Goal: Task Accomplishment & Management: Use online tool/utility

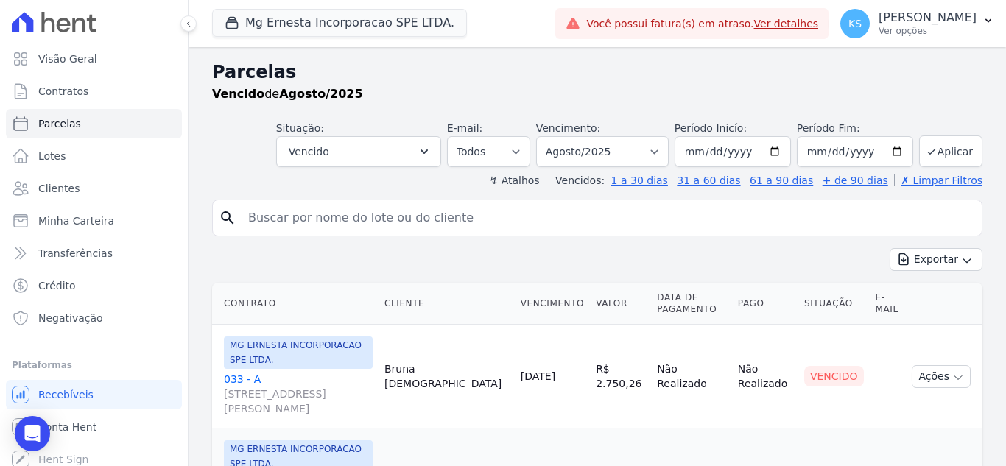
select select
click at [401, 155] on button "Vencido" at bounding box center [358, 151] width 165 height 31
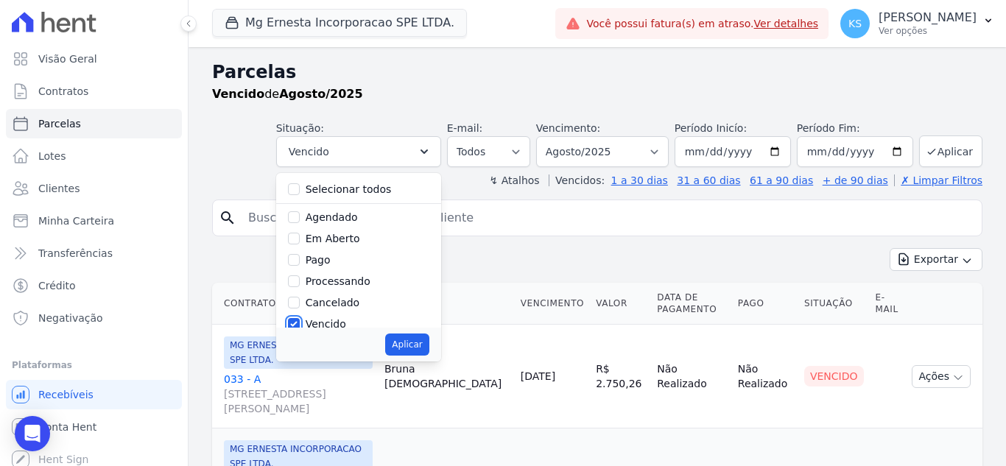
click at [300, 319] on input "Vencido" at bounding box center [294, 324] width 12 height 12
checkbox input "false"
click at [300, 259] on input "Pago" at bounding box center [294, 260] width 12 height 12
checkbox input "true"
drag, startPoint x: 415, startPoint y: 335, endPoint x: 422, endPoint y: 334, distance: 7.4
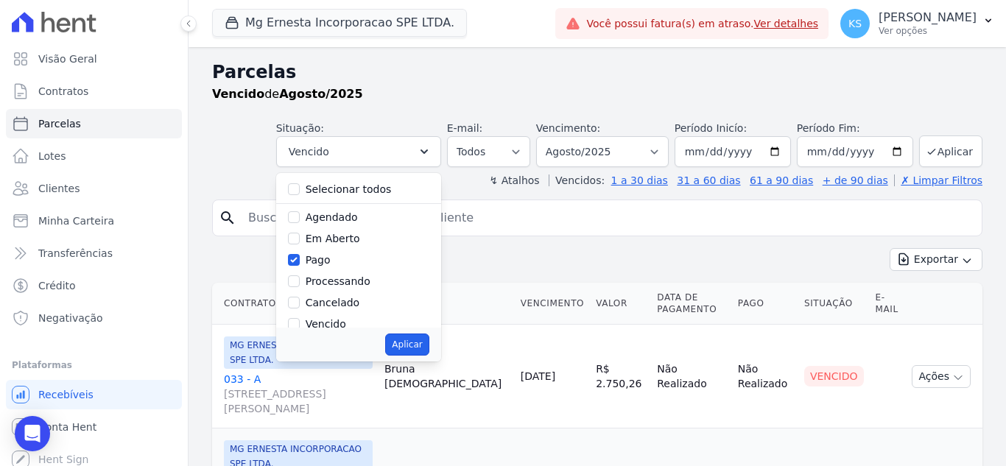
click at [415, 335] on button "Aplicar" at bounding box center [406, 345] width 43 height 22
select select "paid"
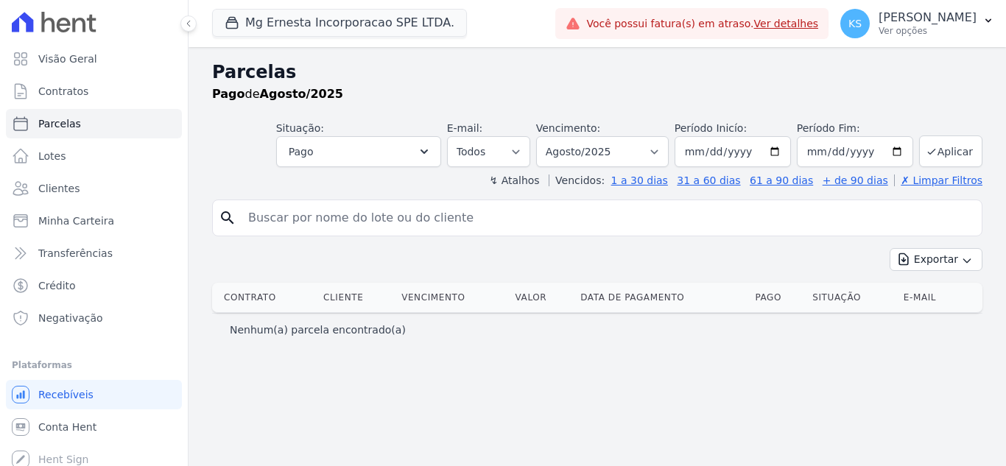
select select
click at [264, 222] on input "search" at bounding box center [607, 217] width 737 height 29
type input "tucunare"
select select
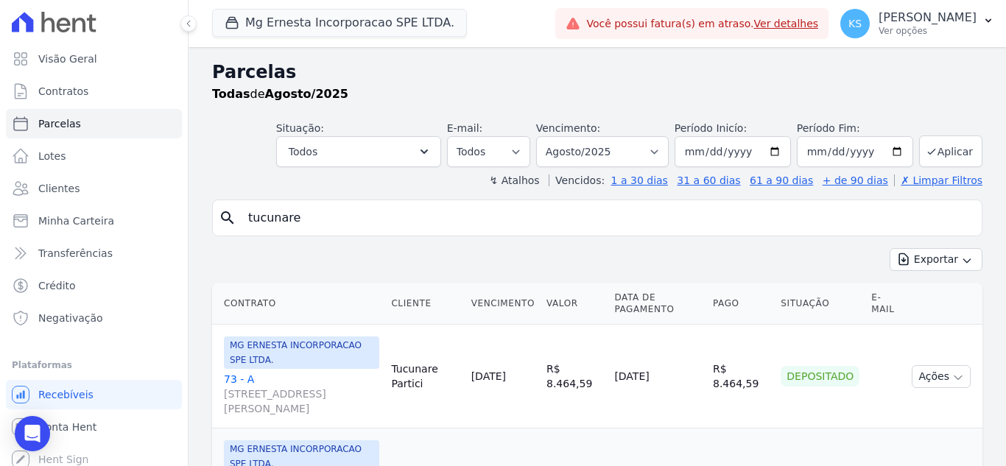
drag, startPoint x: 296, startPoint y: 224, endPoint x: 172, endPoint y: 235, distance: 125.0
click at [172, 235] on div "Visão Geral Contratos Parcelas Lotes Clientes Minha Carteira Transferências Cré…" at bounding box center [503, 233] width 1006 height 466
click at [420, 149] on button "Todos" at bounding box center [358, 151] width 165 height 31
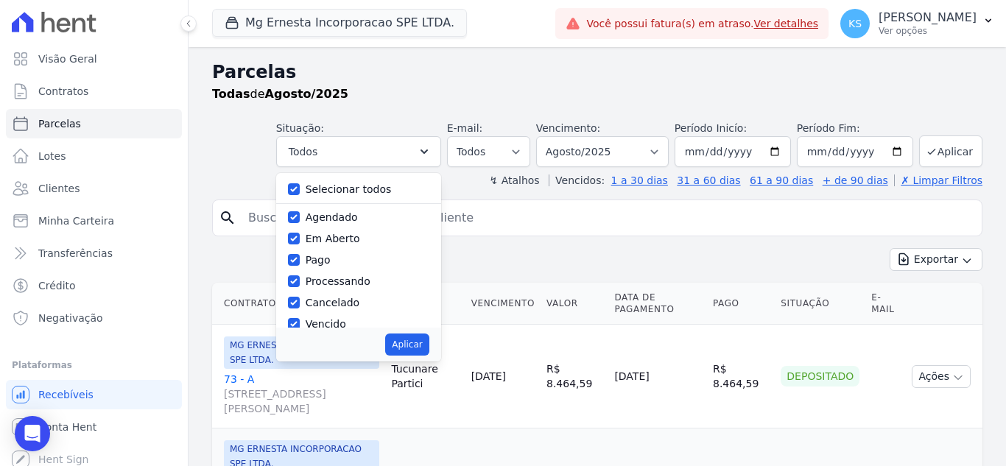
click at [312, 192] on div "Selecionar todos" at bounding box center [358, 189] width 141 height 21
click at [300, 184] on input "Selecionar todos" at bounding box center [294, 189] width 12 height 12
checkbox input "false"
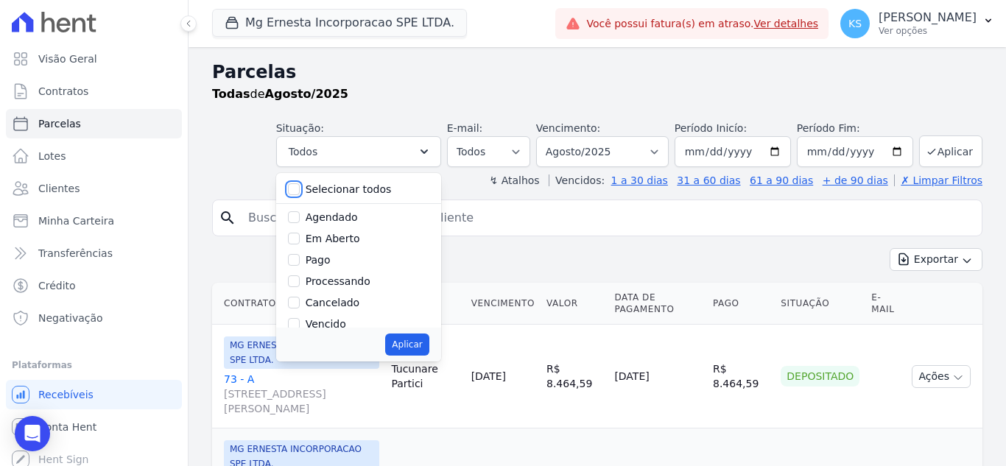
checkbox input "false"
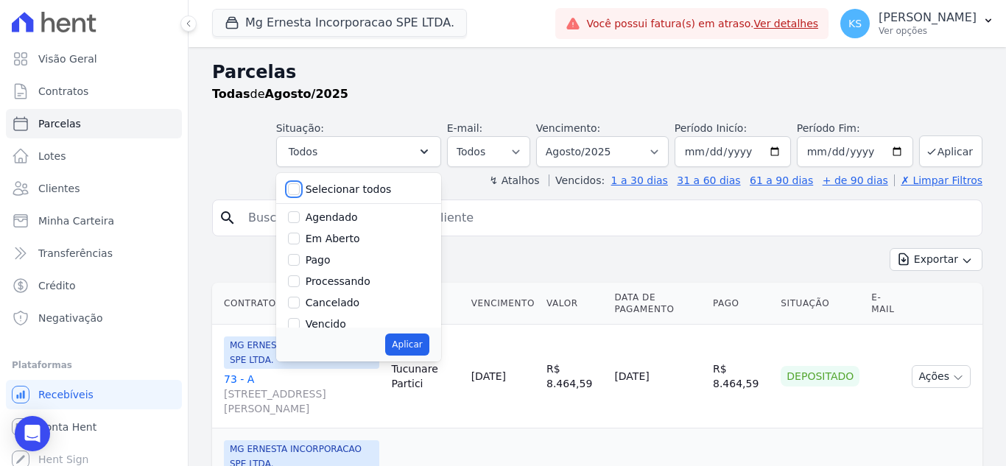
checkbox input "false"
click at [300, 262] on input "Pago" at bounding box center [294, 260] width 12 height 12
checkbox input "true"
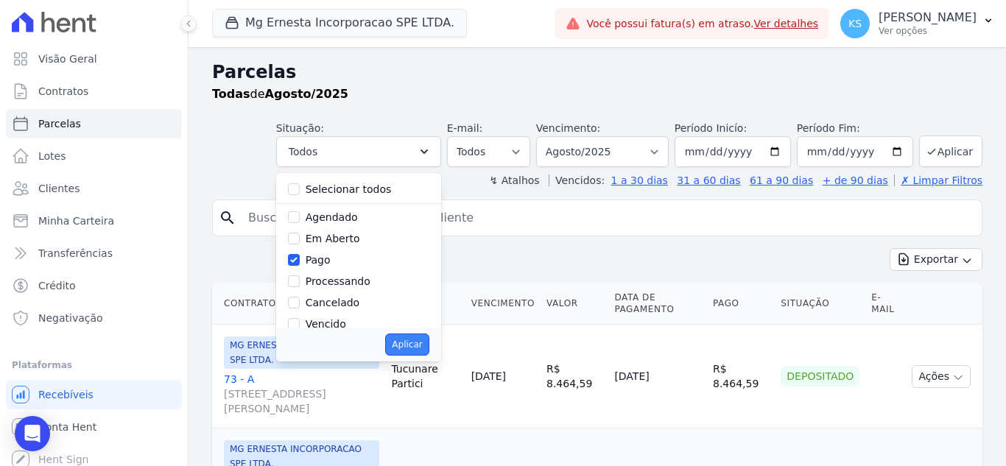
click at [401, 346] on button "Aplicar" at bounding box center [406, 345] width 43 height 22
select select "paid"
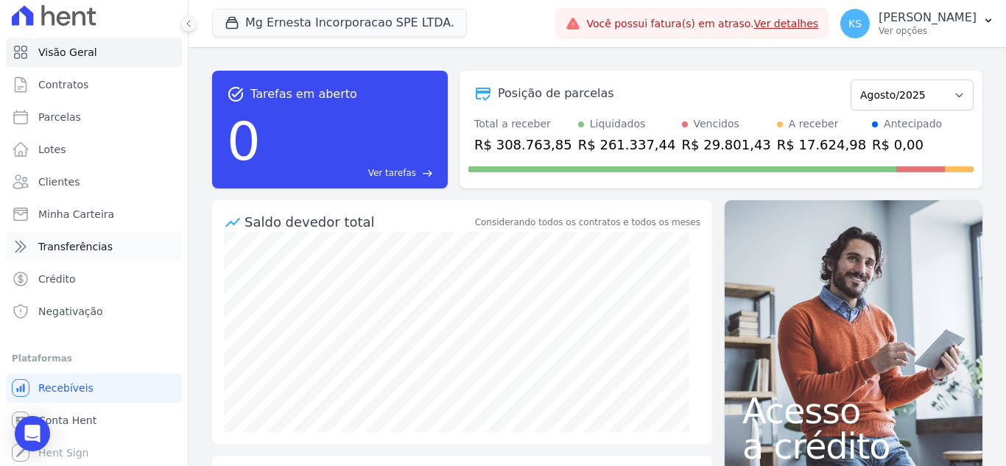
scroll to position [8, 0]
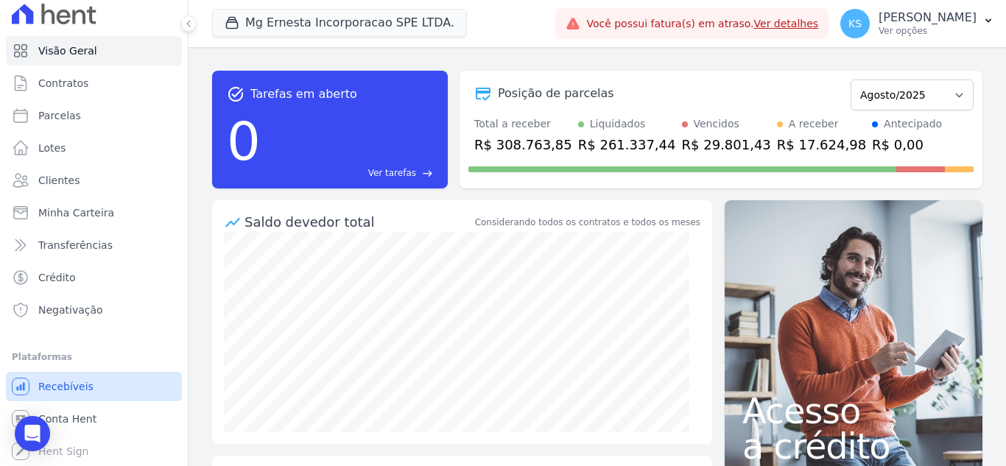
click at [72, 387] on span "Recebíveis" at bounding box center [65, 386] width 55 height 15
click at [66, 420] on span "Conta Hent" at bounding box center [67, 419] width 58 height 15
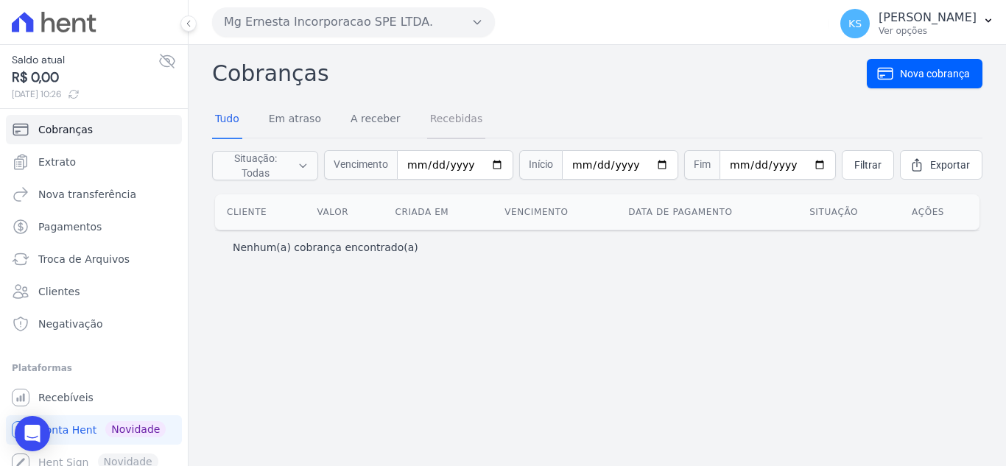
click at [435, 127] on link "Recebidas" at bounding box center [456, 120] width 59 height 38
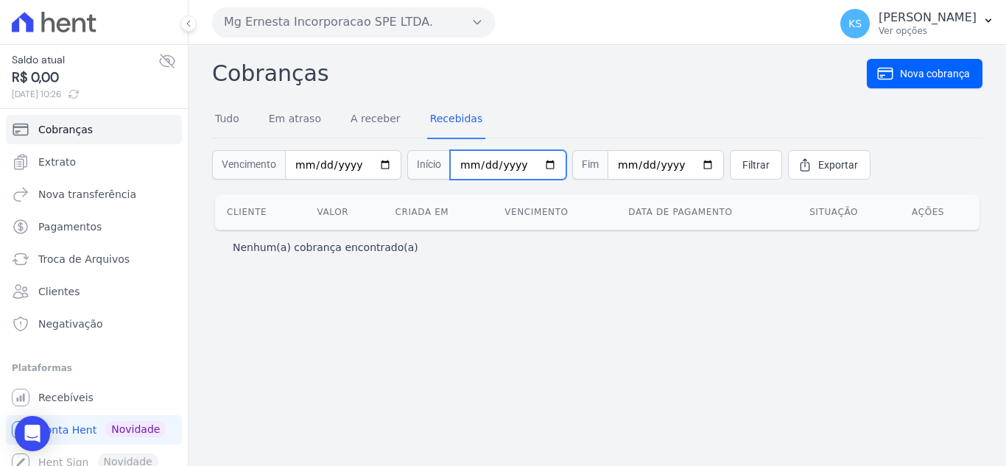
click at [535, 166] on input "date" at bounding box center [508, 164] width 116 height 29
type input "[DATE]"
click at [684, 166] on input "date" at bounding box center [666, 164] width 116 height 29
type input "[DATE]"
click at [742, 169] on span "Filtrar" at bounding box center [755, 165] width 27 height 15
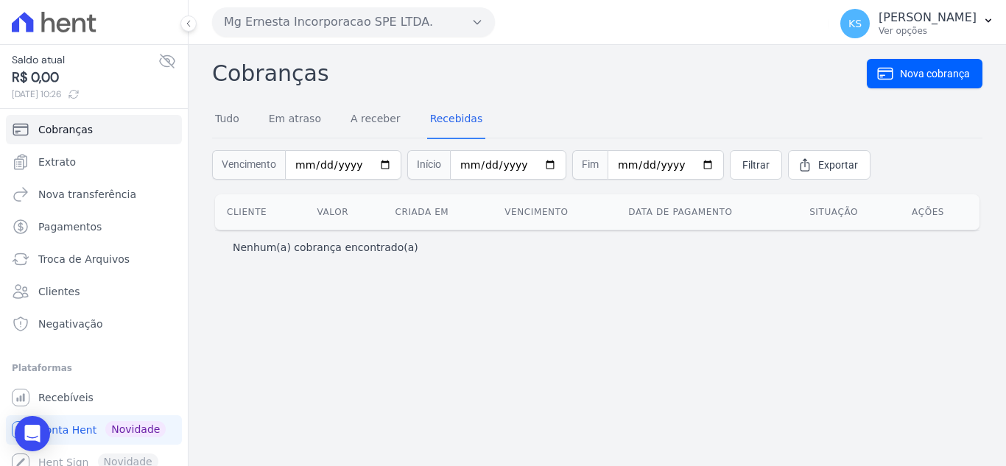
scroll to position [10, 0]
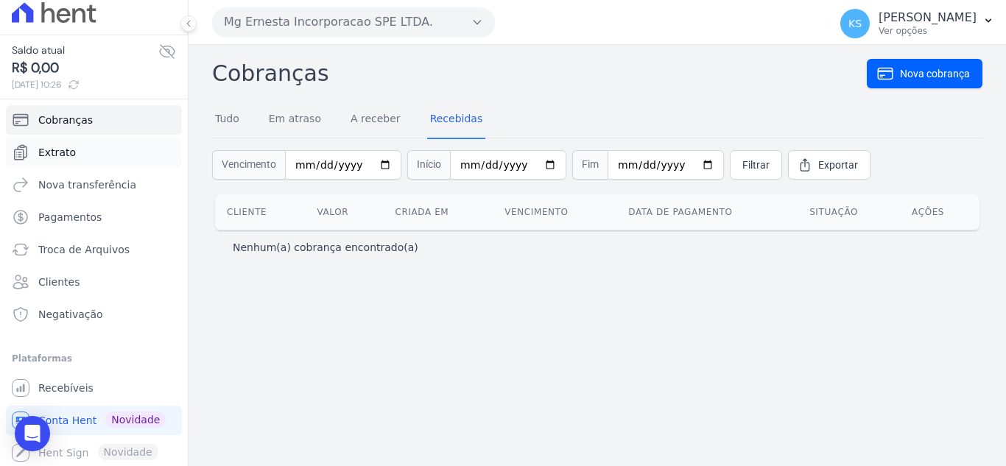
click at [54, 157] on span "Extrato" at bounding box center [57, 152] width 38 height 15
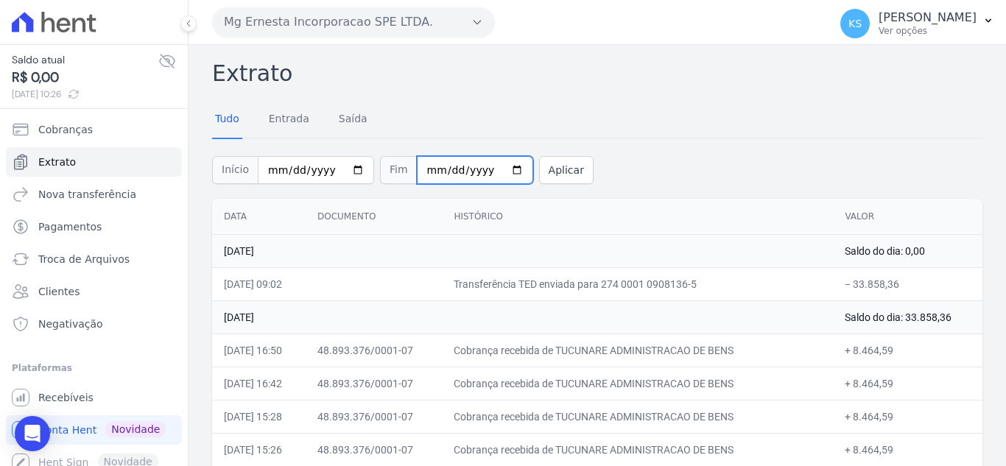
click at [496, 170] on input "[DATE]" at bounding box center [475, 170] width 116 height 28
type input "2025-08-25"
click at [944, 27] on p "Ver opções" at bounding box center [928, 31] width 98 height 12
click at [440, 27] on button "Mg Ernesta Incorporacao SPE LTDA." at bounding box center [353, 21] width 283 height 29
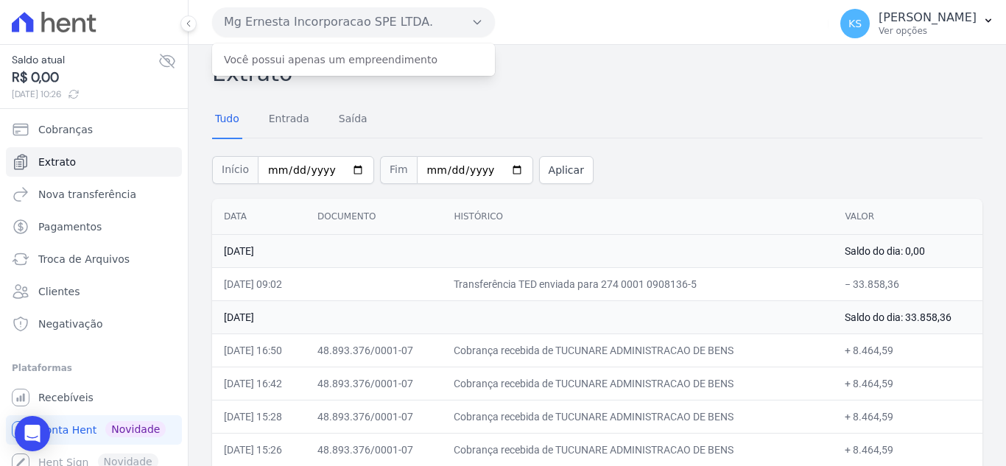
click at [423, 106] on div "Tudo Entrada Saída" at bounding box center [597, 120] width 770 height 36
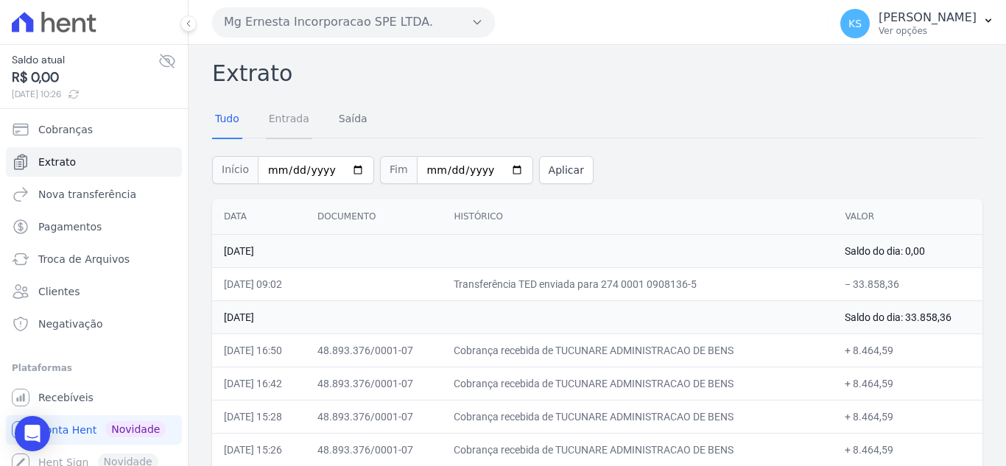
click at [301, 127] on link "Entrada" at bounding box center [289, 120] width 46 height 38
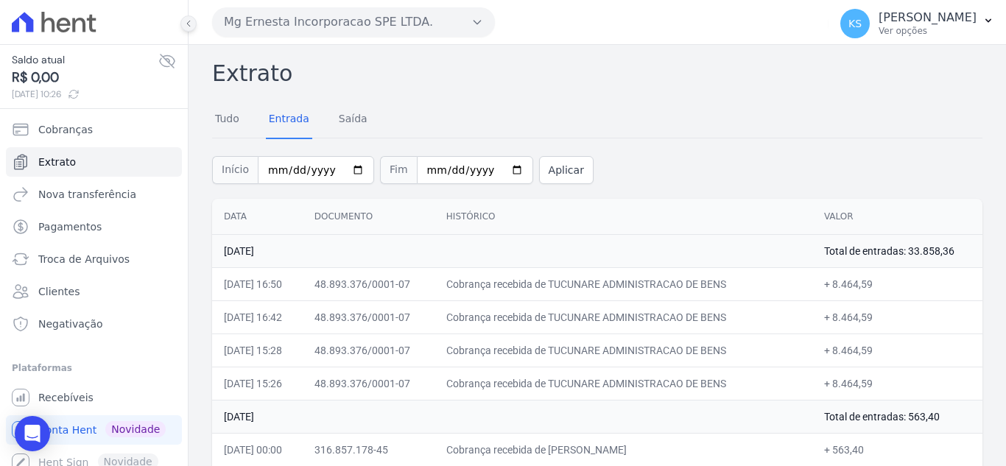
click at [188, 24] on icon at bounding box center [188, 23] width 9 height 9
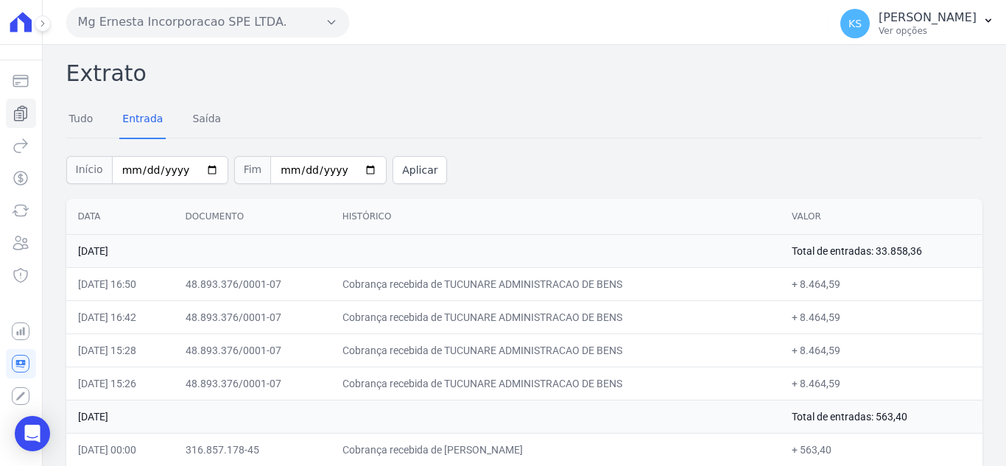
click at [42, 27] on button at bounding box center [43, 23] width 16 height 16
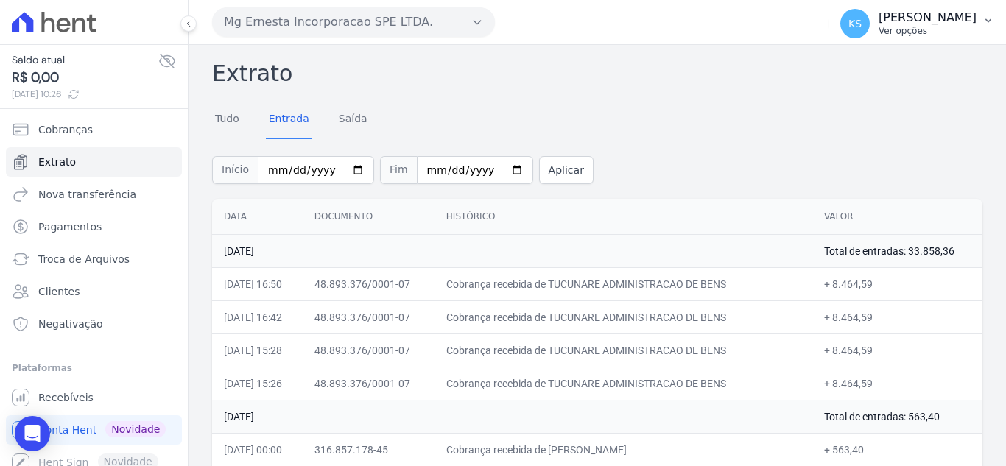
drag, startPoint x: 944, startPoint y: 24, endPoint x: 937, endPoint y: 28, distance: 8.0
click at [943, 24] on p "[PERSON_NAME]" at bounding box center [928, 17] width 98 height 15
click at [737, 86] on h2 "Extrato" at bounding box center [597, 73] width 770 height 33
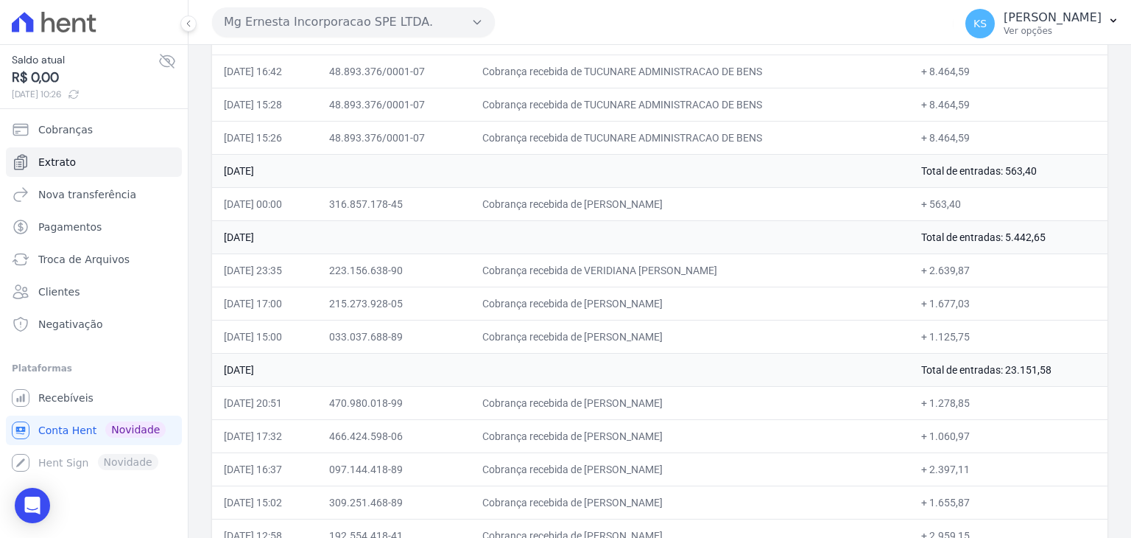
scroll to position [221, 0]
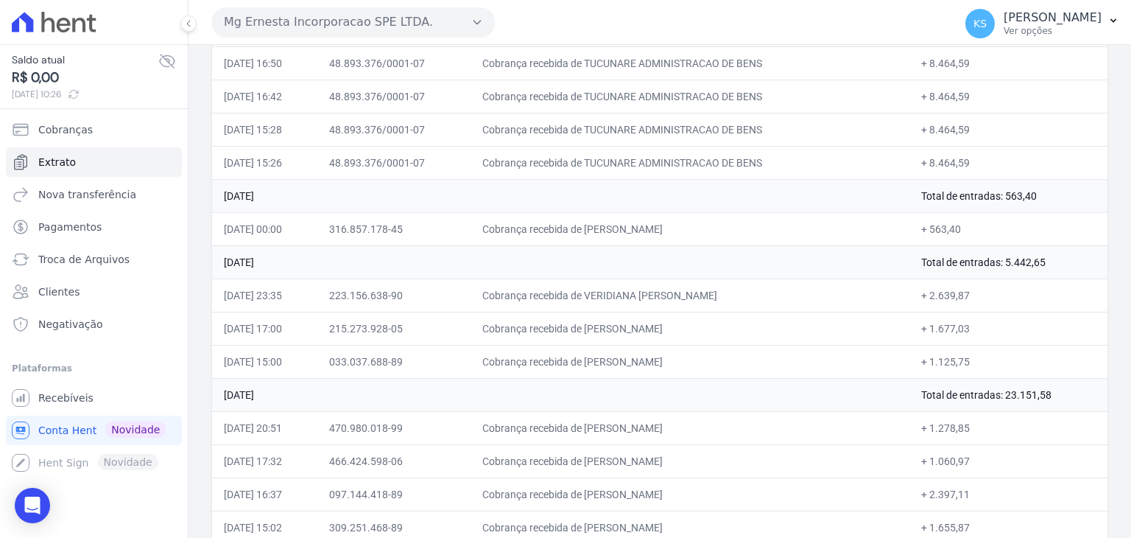
drag, startPoint x: 910, startPoint y: 256, endPoint x: 1055, endPoint y: 251, distance: 144.4
click at [1005, 251] on td "Total de entradas: 5.442,65" at bounding box center [1009, 261] width 198 height 33
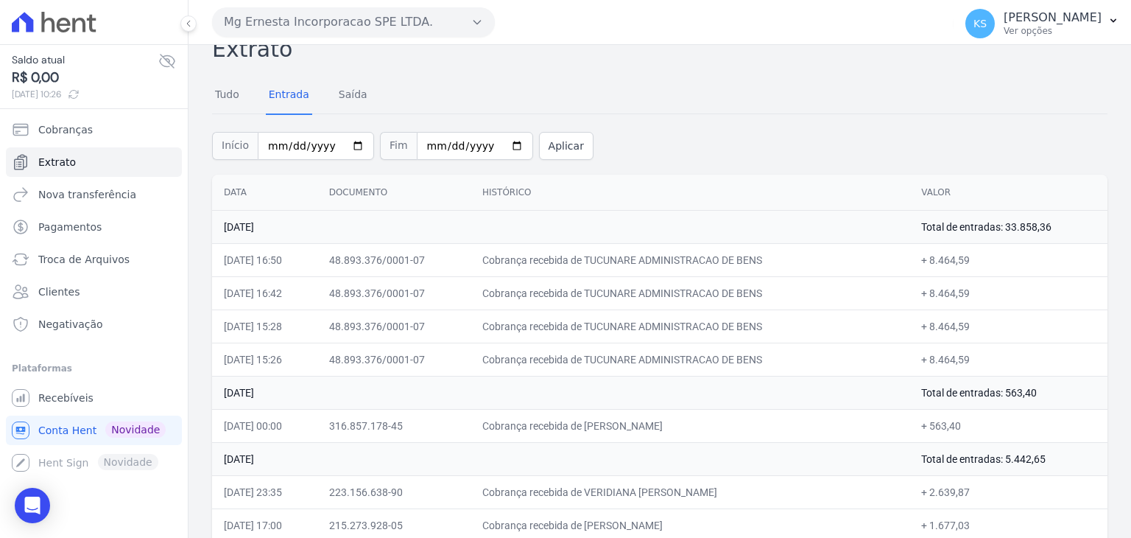
scroll to position [0, 0]
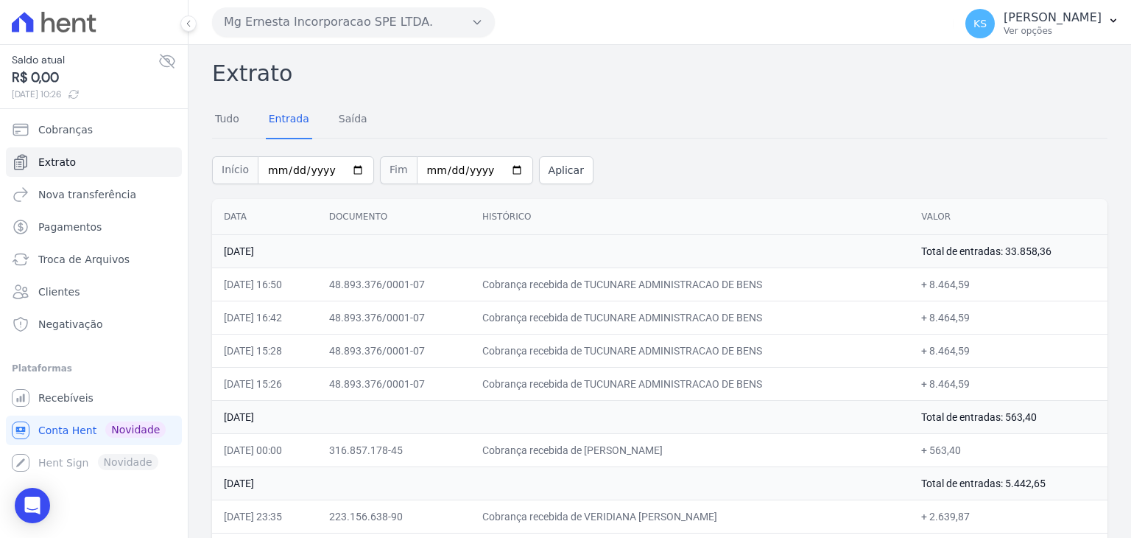
click at [526, 216] on th "Histórico" at bounding box center [690, 217] width 439 height 36
click at [466, 23] on button "Mg Ernesta Incorporacao SPE LTDA." at bounding box center [353, 21] width 283 height 29
click at [549, 82] on h2 "Extrato" at bounding box center [660, 73] width 896 height 33
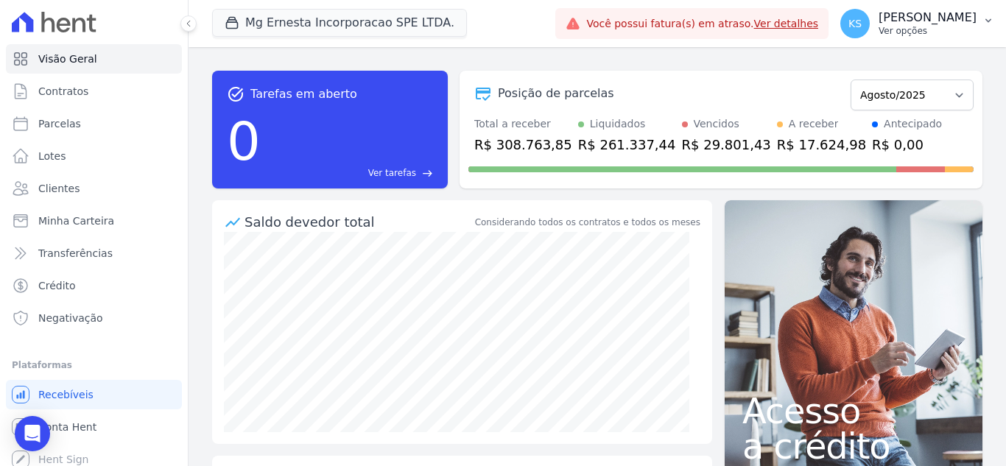
click at [952, 29] on p "Ver opções" at bounding box center [928, 31] width 98 height 12
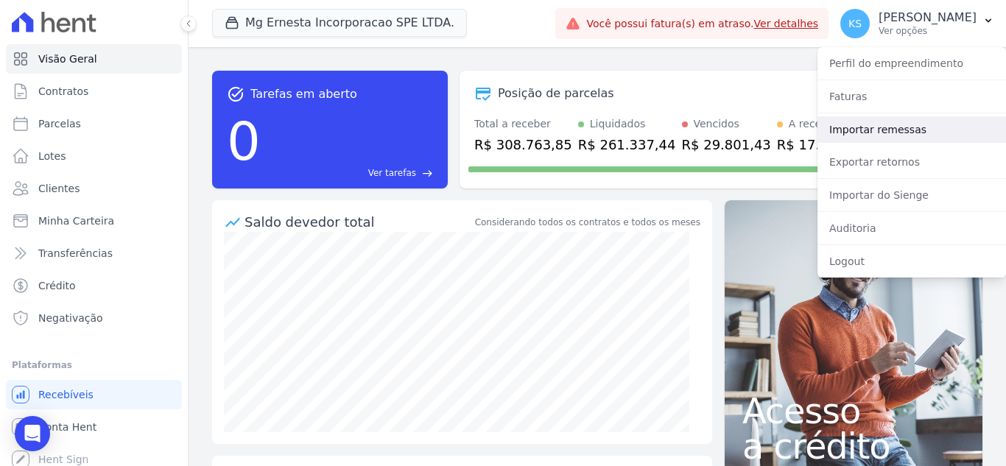
click at [878, 133] on link "Importar remessas" at bounding box center [912, 129] width 189 height 27
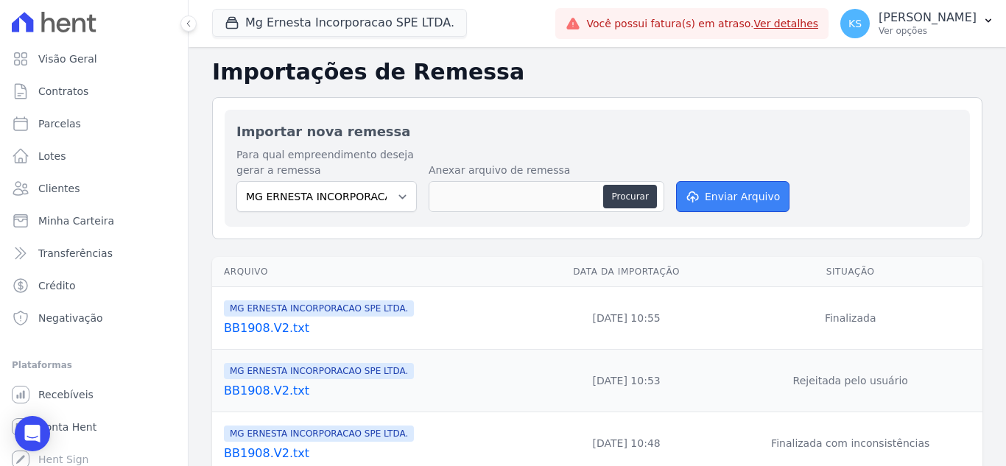
click at [733, 197] on button "Enviar Arquivo" at bounding box center [732, 196] width 113 height 31
click at [629, 197] on button "Procurar" at bounding box center [629, 197] width 53 height 24
type input "BB2608.REM"
click at [701, 203] on button "Enviar Arquivo" at bounding box center [732, 196] width 113 height 31
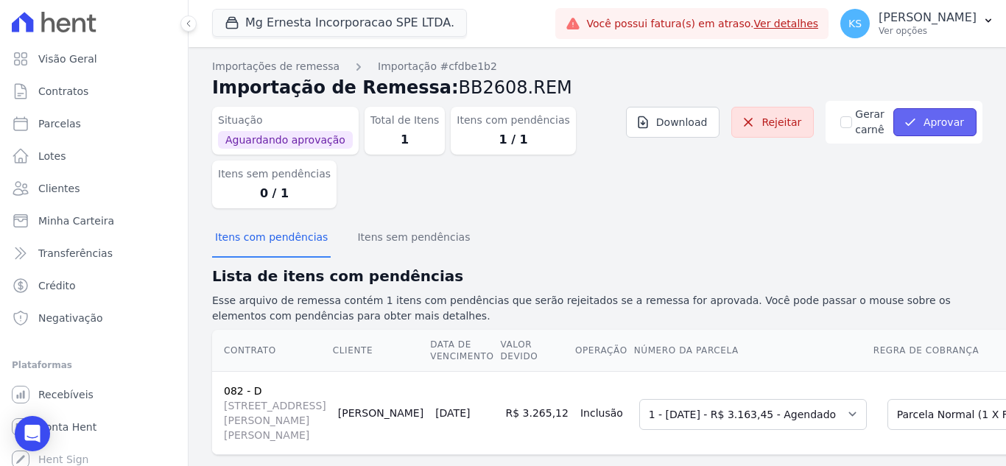
click at [911, 123] on button "Aprovar" at bounding box center [934, 122] width 83 height 28
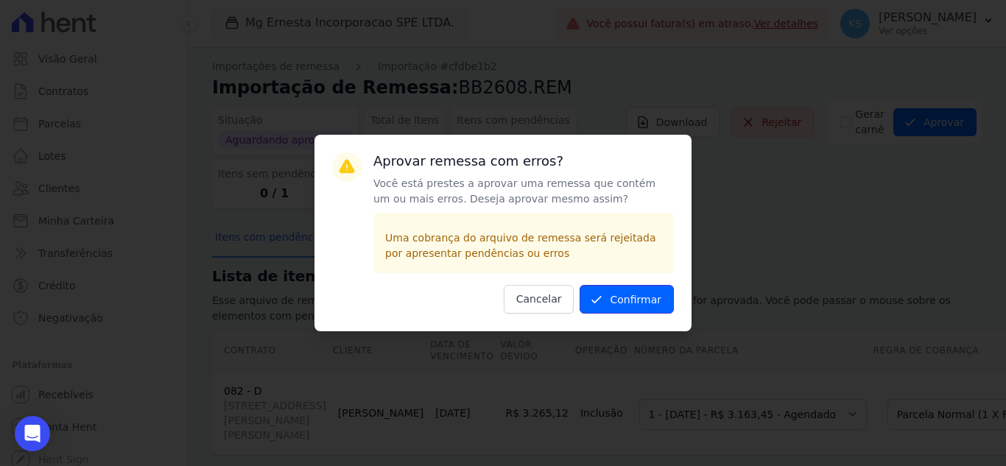
click at [604, 298] on icon "submit" at bounding box center [596, 299] width 15 height 15
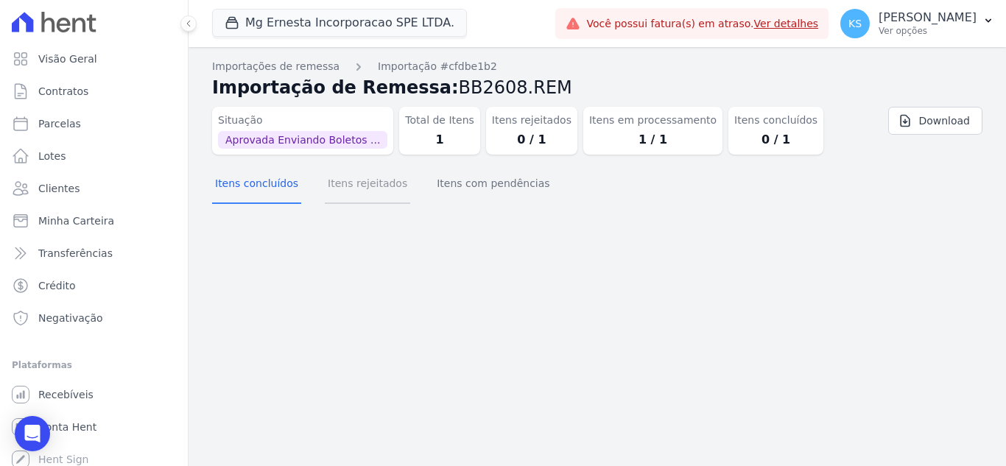
drag, startPoint x: 357, startPoint y: 188, endPoint x: 365, endPoint y: 192, distance: 9.9
click at [356, 189] on button "Itens rejeitados" at bounding box center [367, 185] width 85 height 38
click at [462, 189] on button "Itens com pendências" at bounding box center [493, 185] width 119 height 38
click at [244, 187] on button "Itens concluídos" at bounding box center [256, 185] width 89 height 38
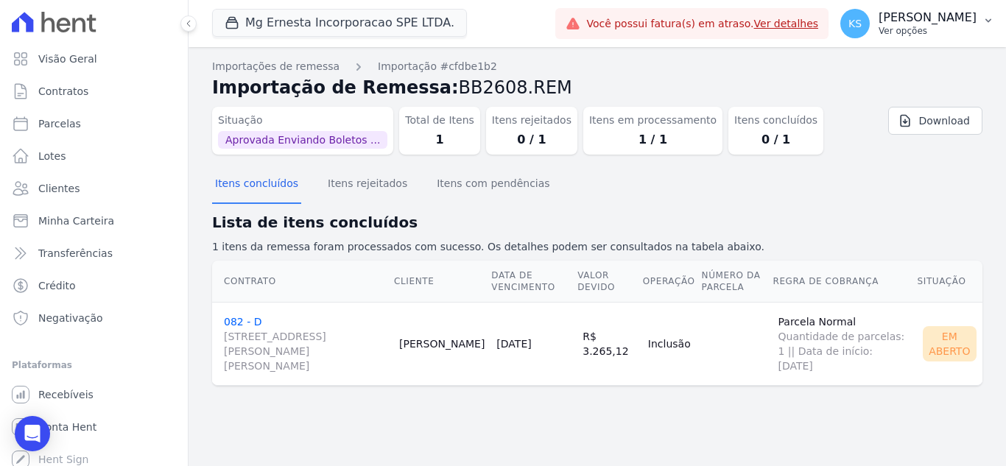
click at [939, 18] on p "[PERSON_NAME]" at bounding box center [928, 17] width 98 height 15
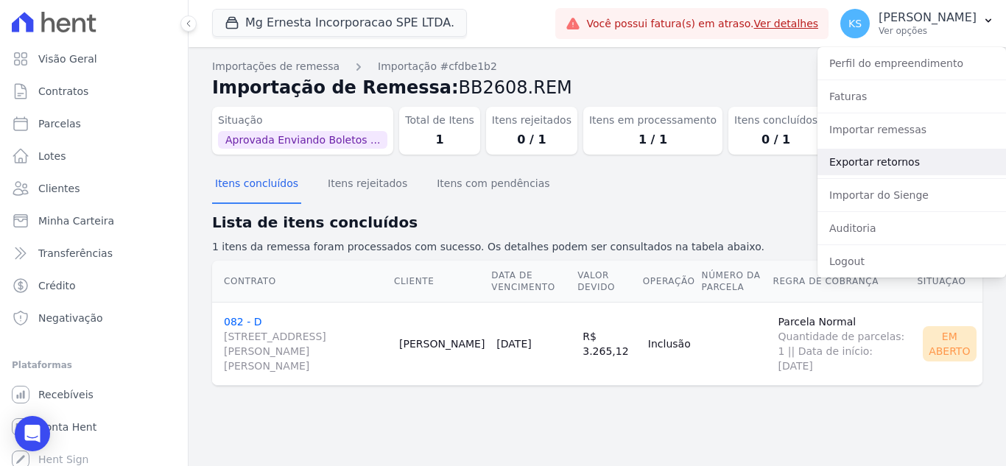
click at [876, 163] on link "Exportar retornos" at bounding box center [912, 162] width 189 height 27
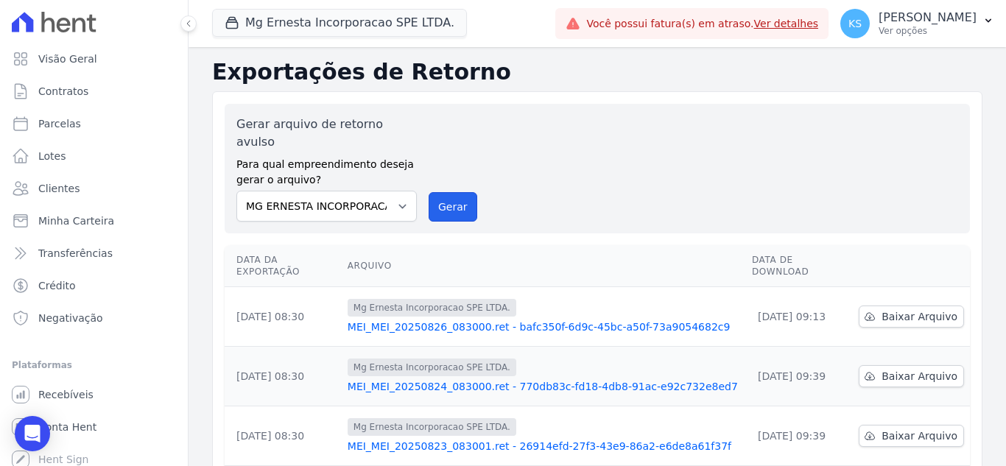
drag, startPoint x: 450, startPoint y: 191, endPoint x: 547, endPoint y: 134, distance: 111.9
click at [452, 192] on button "Gerar" at bounding box center [453, 206] width 49 height 29
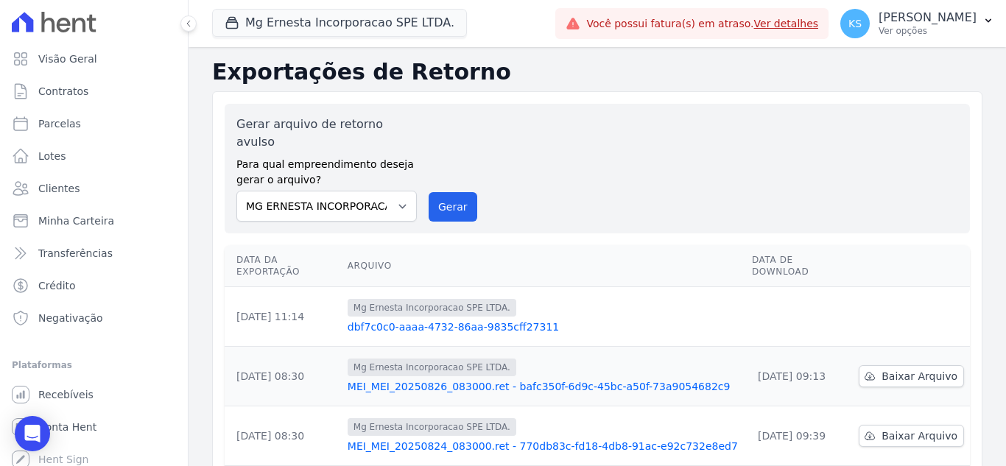
click at [471, 320] on link "dbf7c0c0-aaaa-4732-86aa-9835cff27311" at bounding box center [544, 327] width 393 height 15
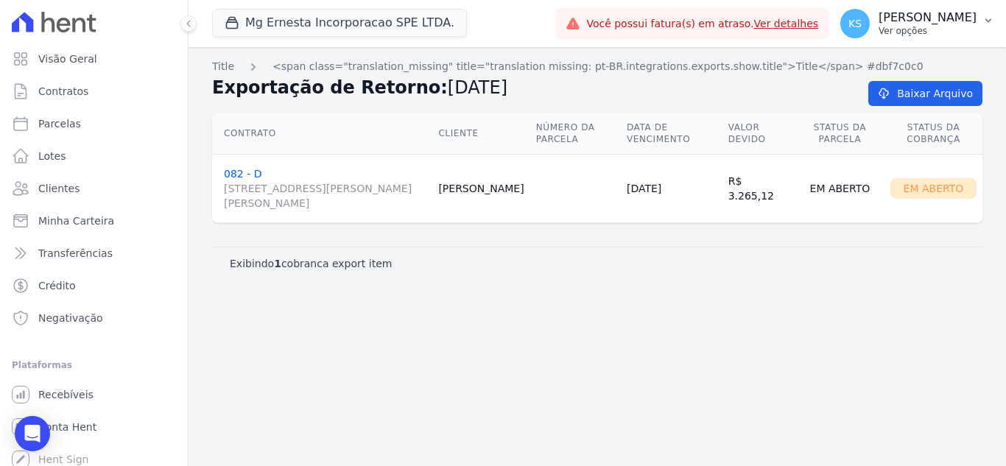
click at [934, 29] on p "Ver opções" at bounding box center [928, 31] width 98 height 12
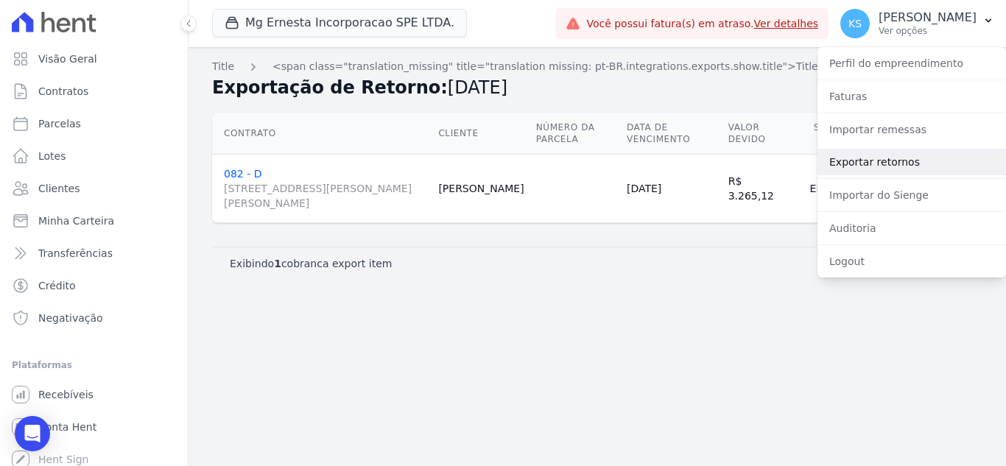
click at [896, 162] on link "Exportar retornos" at bounding box center [912, 162] width 189 height 27
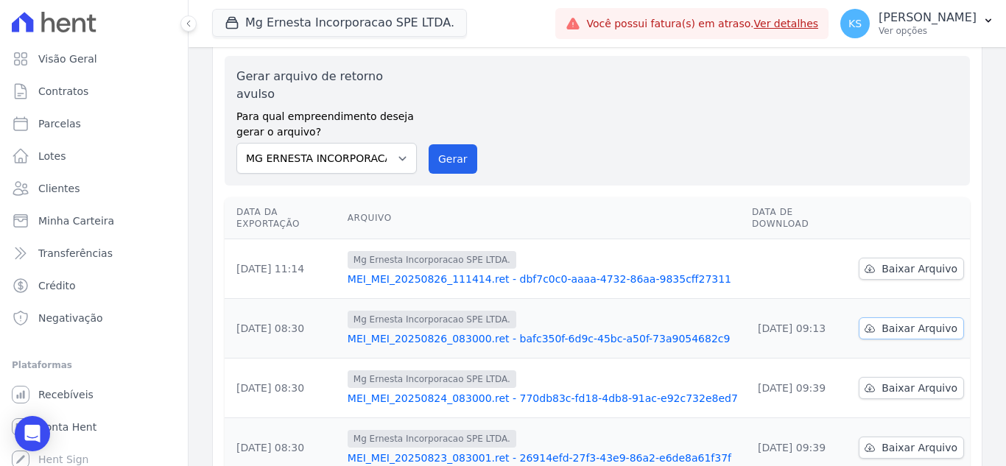
scroll to position [74, 0]
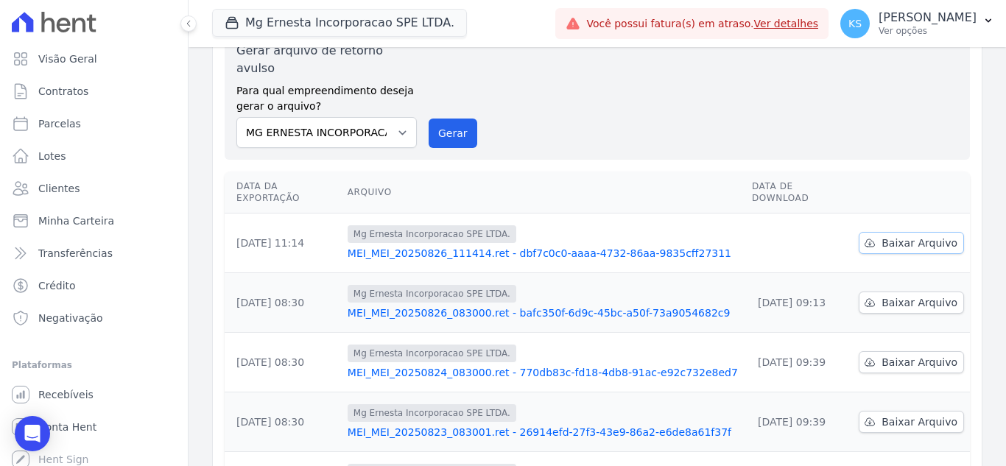
click at [896, 236] on span "Baixar Arquivo" at bounding box center [920, 243] width 76 height 15
click at [625, 92] on div "Gerar arquivo de retorno avulso Para qual empreendimento deseja gerar o arquivo…" at bounding box center [597, 95] width 722 height 106
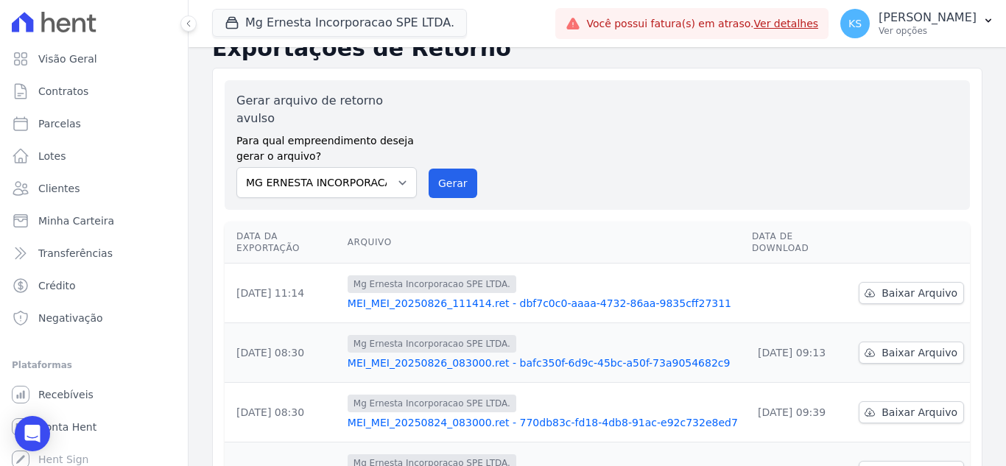
scroll to position [0, 0]
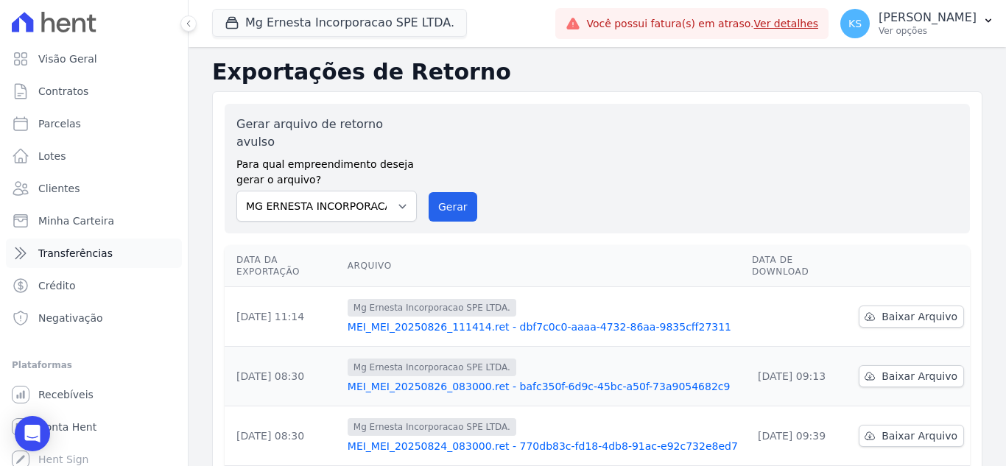
click at [69, 259] on span "Transferências" at bounding box center [75, 253] width 74 height 15
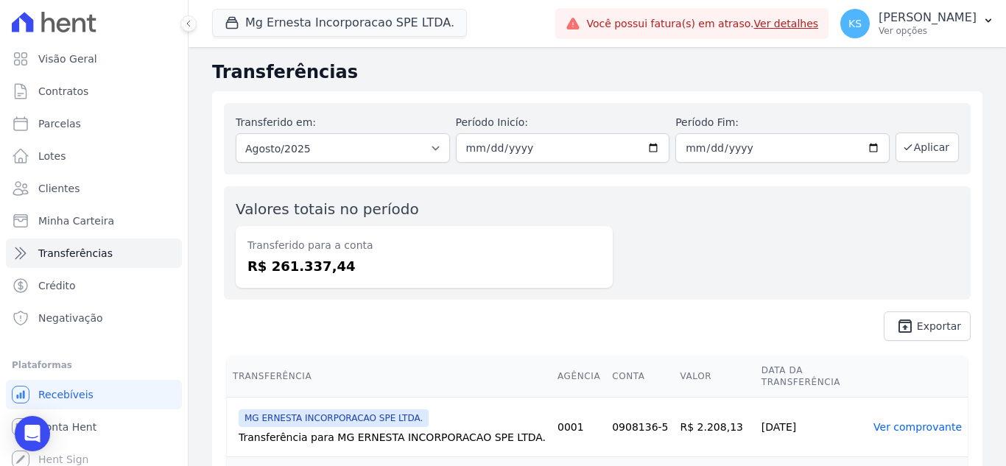
drag, startPoint x: 828, startPoint y: 18, endPoint x: 785, endPoint y: 97, distance: 89.7
click at [819, 20] on link "Ver detalhes" at bounding box center [786, 24] width 65 height 12
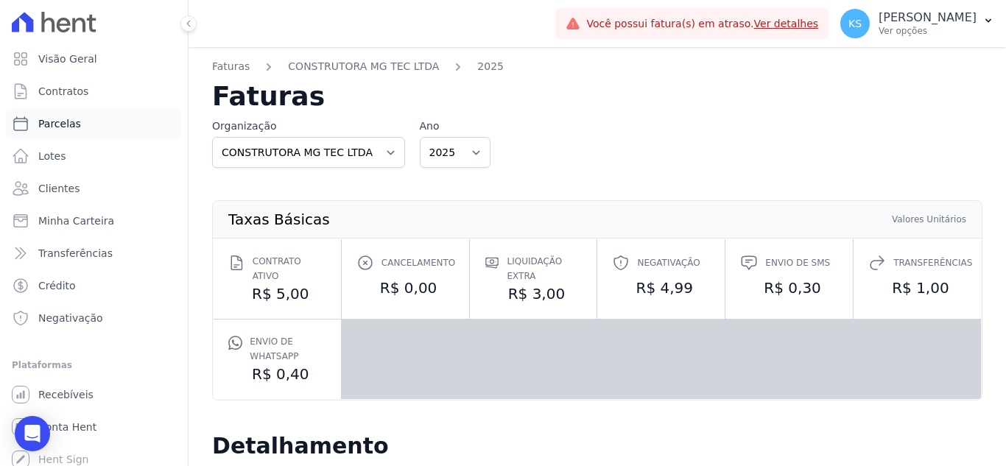
click at [59, 126] on span "Parcelas" at bounding box center [59, 123] width 43 height 15
select select
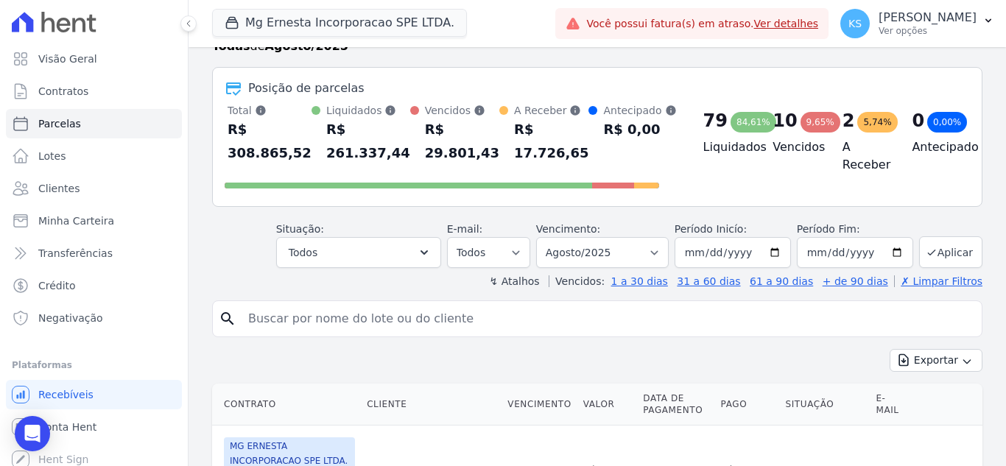
scroll to position [74, 0]
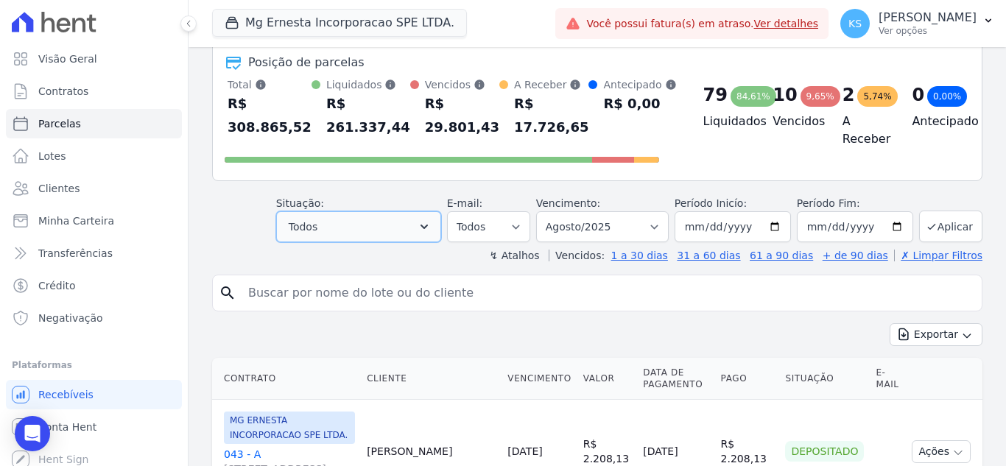
click at [404, 230] on button "Todos" at bounding box center [358, 226] width 165 height 31
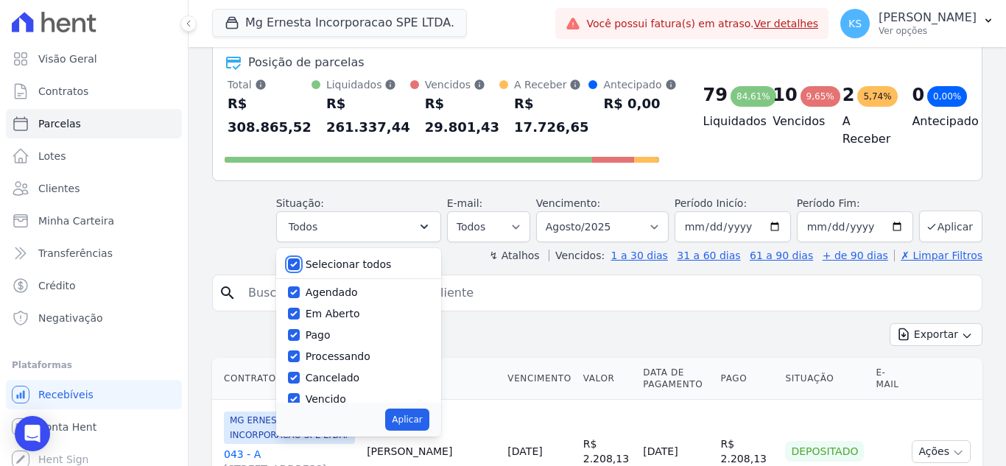
click at [300, 264] on input "Selecionar todos" at bounding box center [294, 265] width 12 height 12
checkbox input "false"
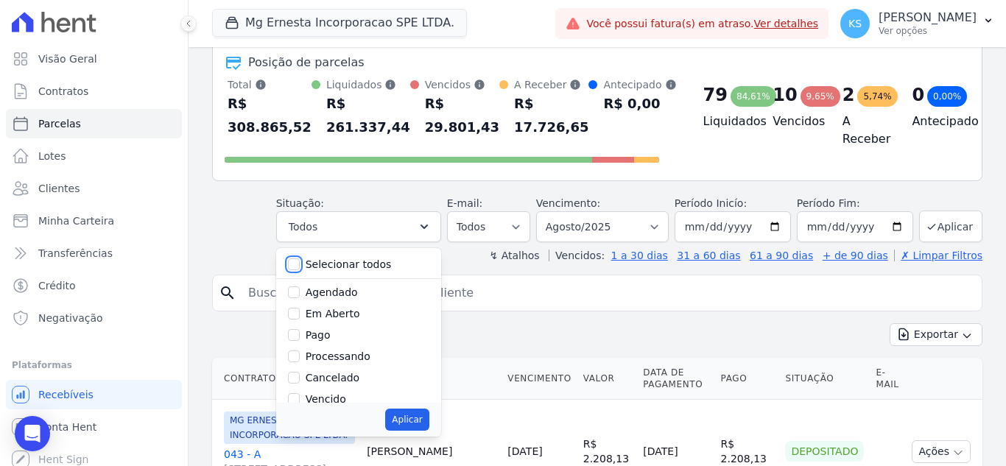
checkbox input "false"
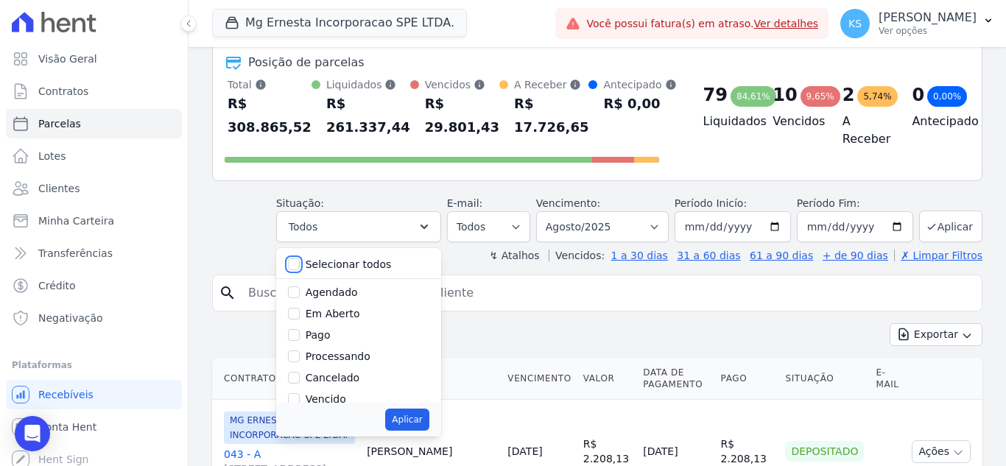
checkbox input "false"
click at [300, 313] on input "Vencido" at bounding box center [294, 312] width 12 height 12
checkbox input "true"
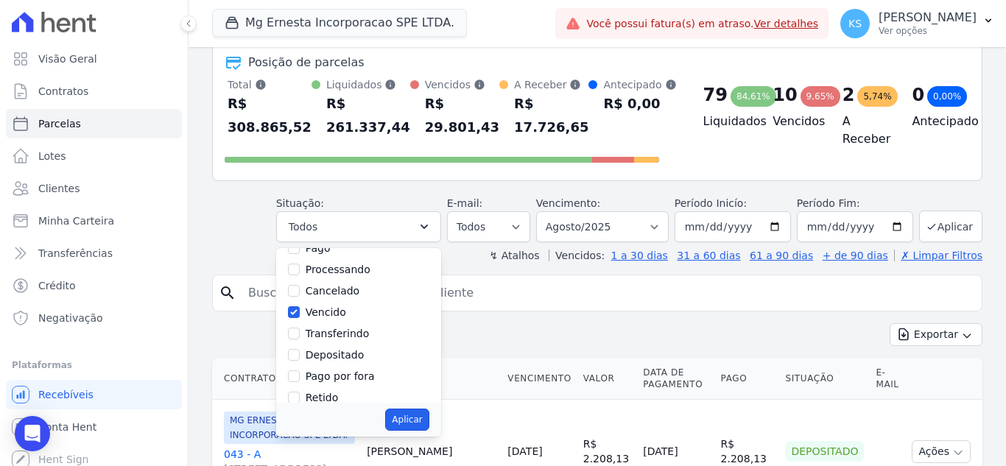
drag, startPoint x: 418, startPoint y: 419, endPoint x: 471, endPoint y: 401, distance: 55.2
click at [417, 421] on button "Aplicar" at bounding box center [406, 420] width 43 height 22
select select "overdue"
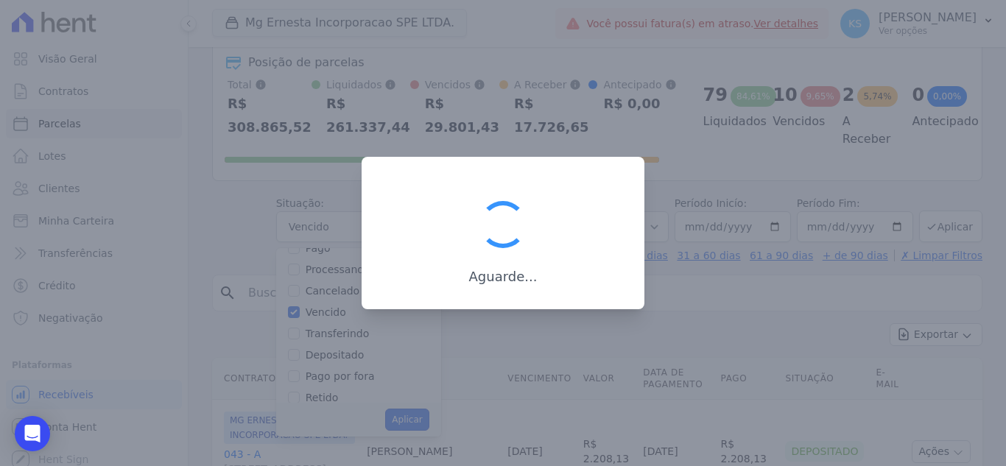
scroll to position [27, 0]
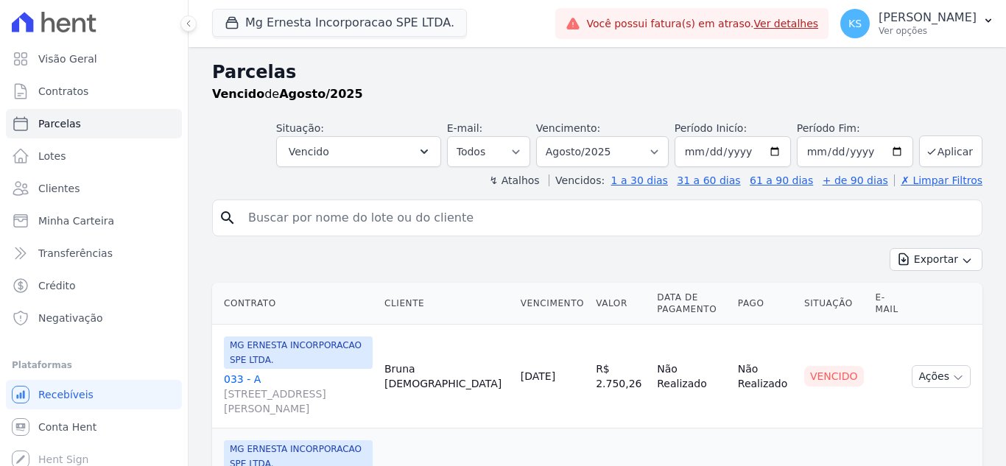
select select
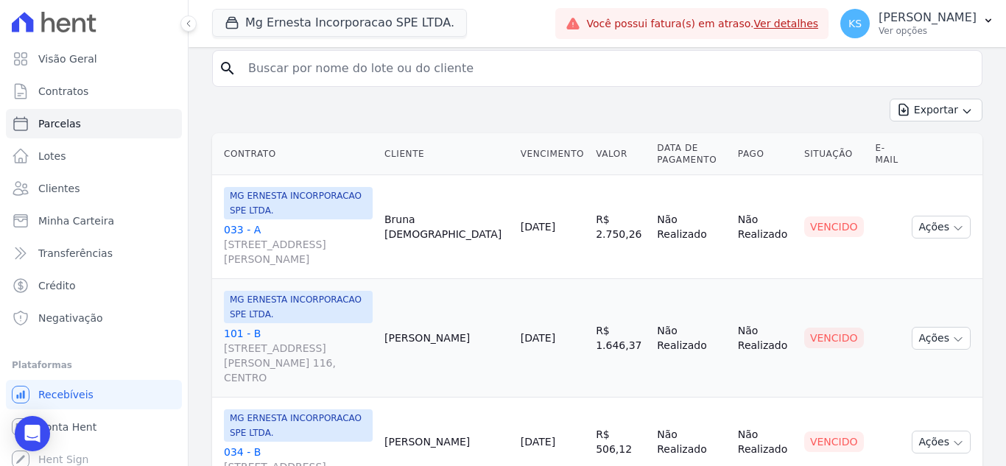
scroll to position [147, 0]
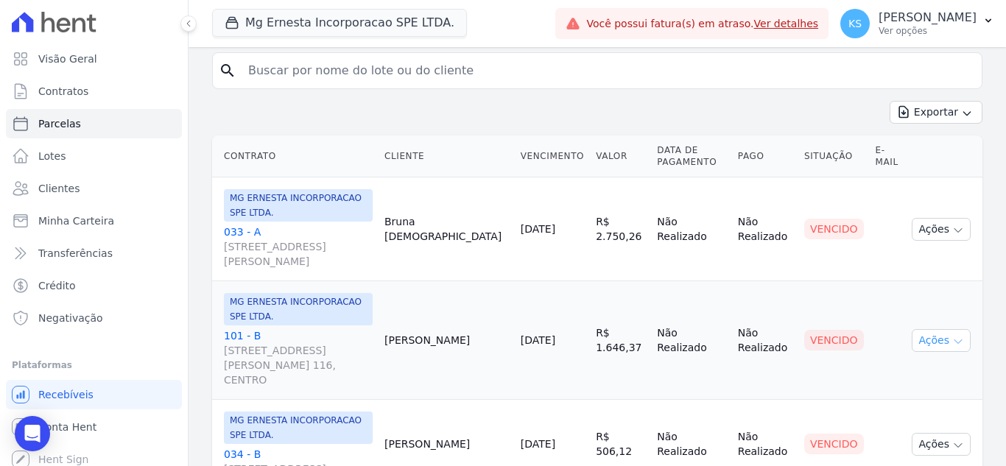
click at [929, 329] on button "Ações" at bounding box center [941, 340] width 59 height 23
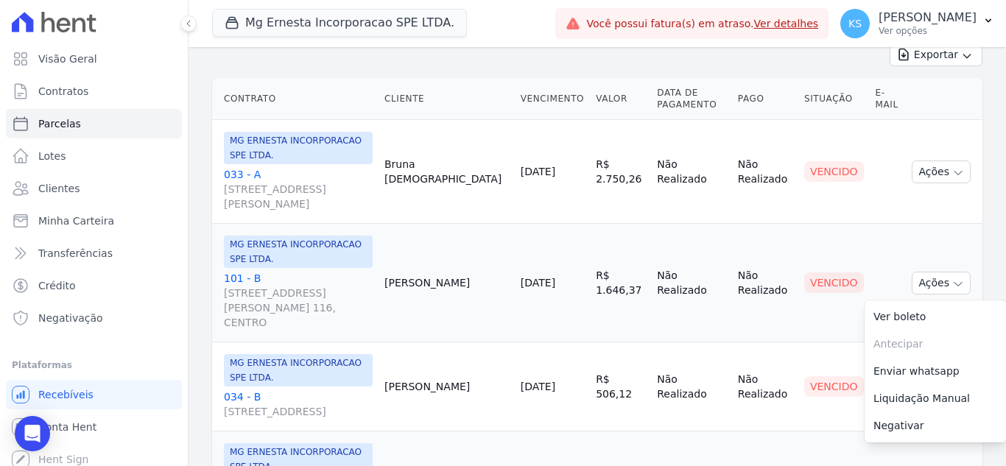
scroll to position [221, 0]
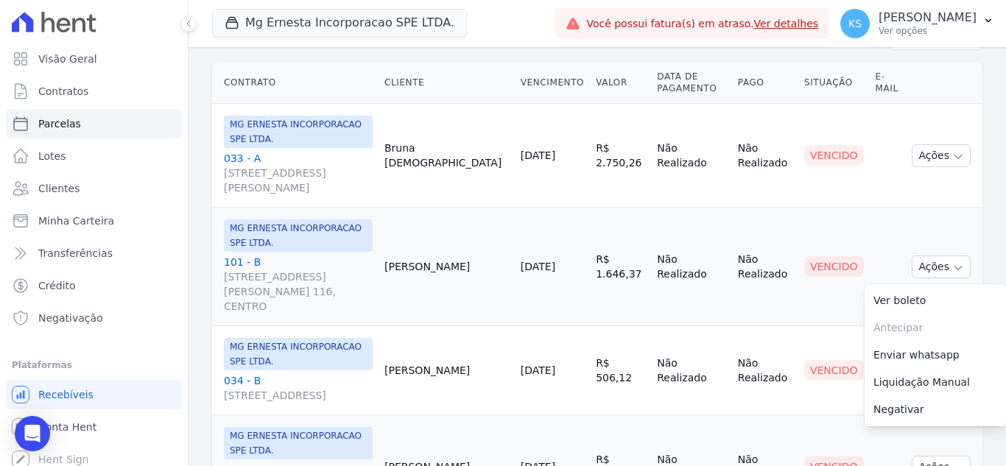
click at [872, 208] on td "Cliente sem endereço de e-mail" at bounding box center [888, 267] width 37 height 119
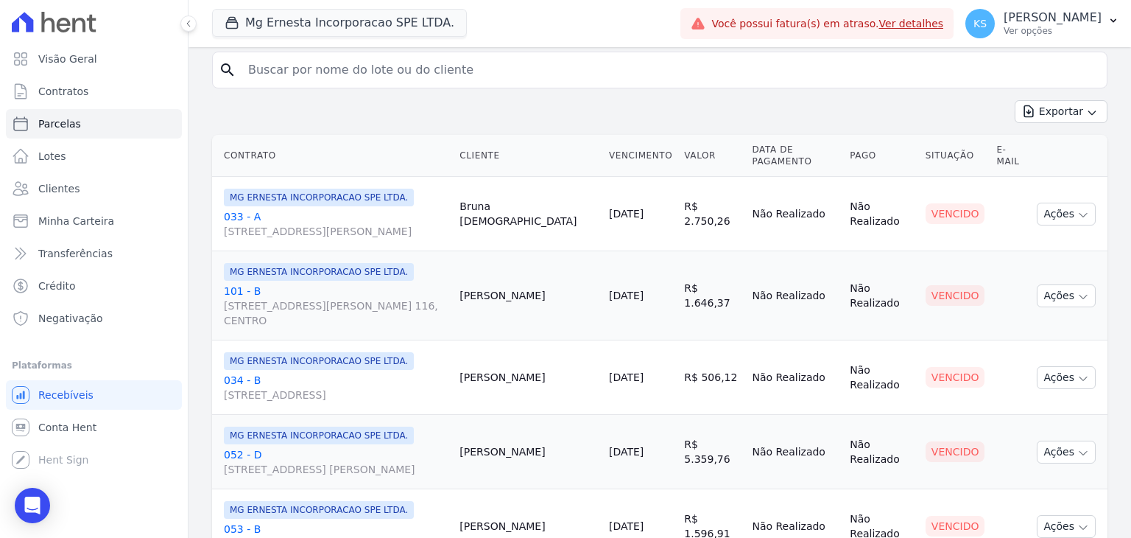
scroll to position [220, 0]
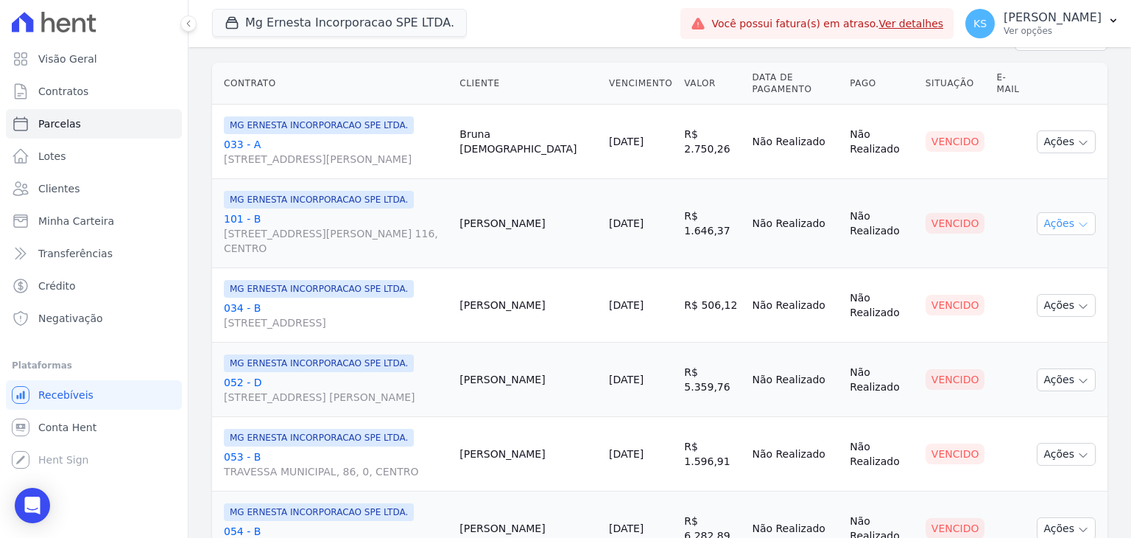
click at [1005, 231] on button "Ações" at bounding box center [1066, 223] width 59 height 23
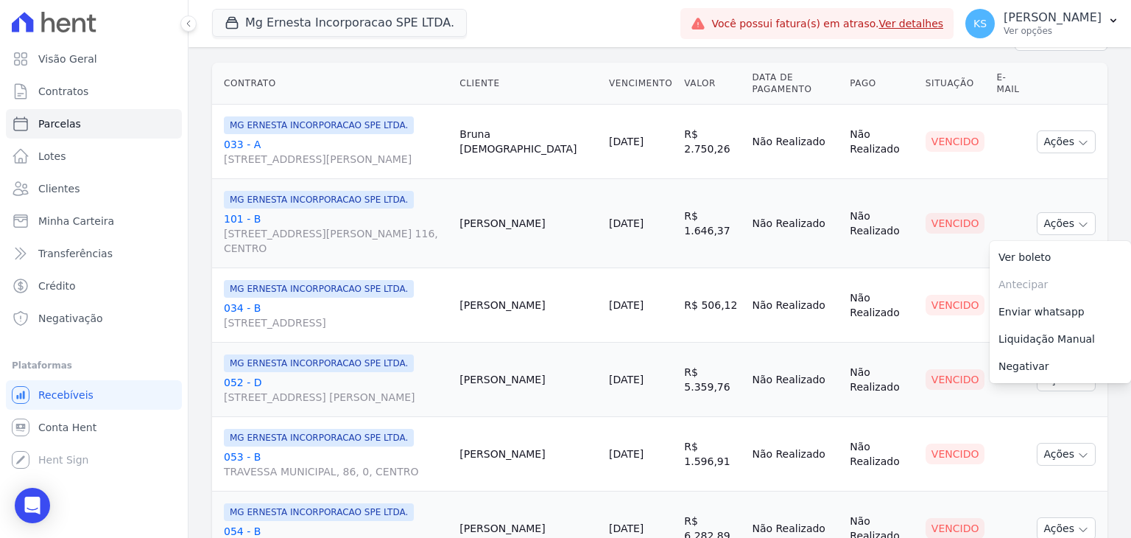
click at [991, 214] on td "Cliente sem endereço de e-mail" at bounding box center [1011, 223] width 41 height 89
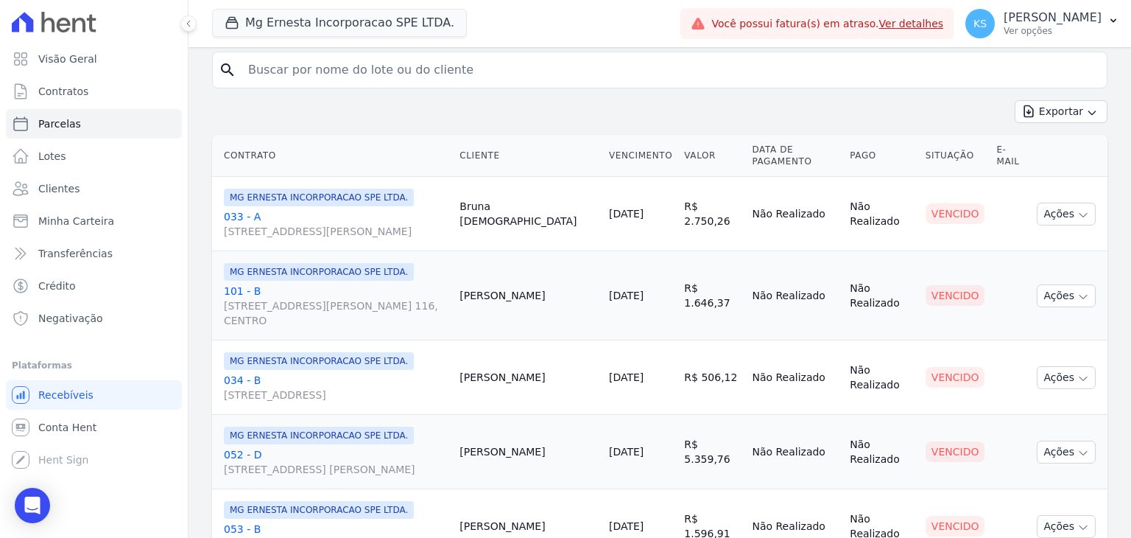
scroll to position [147, 0]
click at [1005, 303] on button "Ações" at bounding box center [1066, 297] width 59 height 23
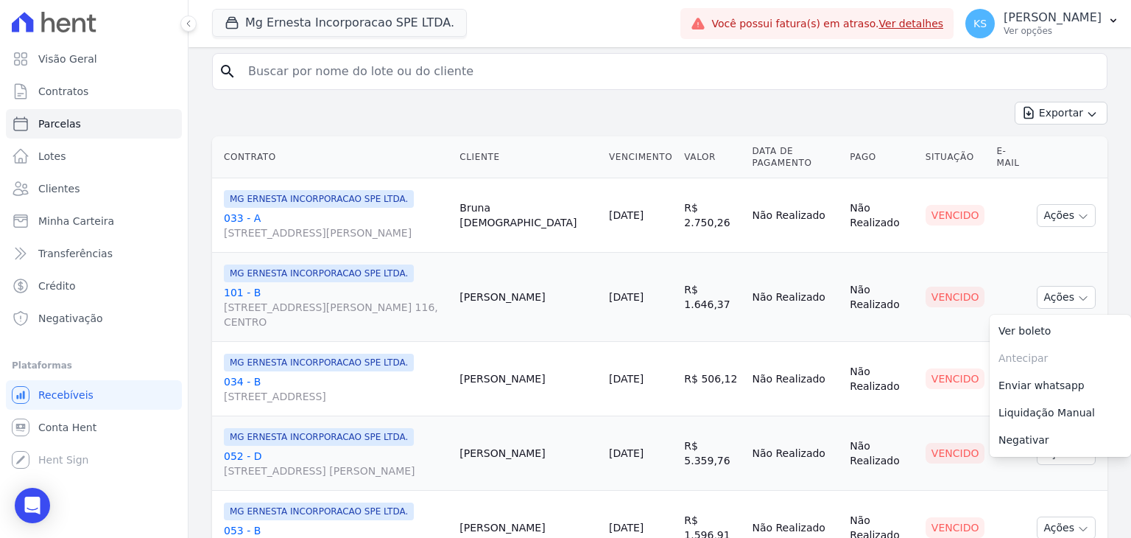
click at [804, 103] on div "Exportar Exportar PDF Exportar CSV" at bounding box center [660, 119] width 896 height 35
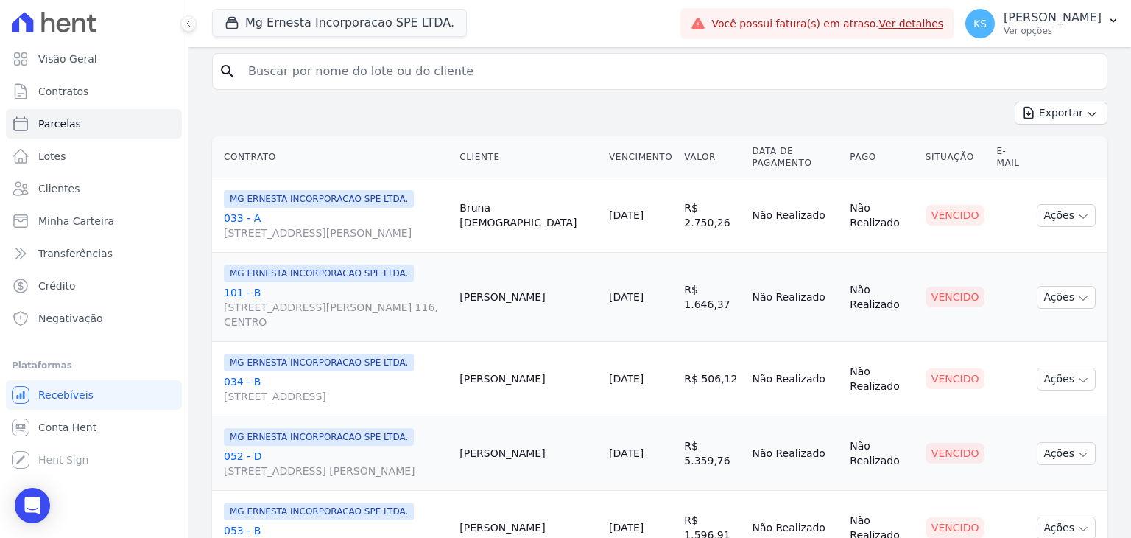
scroll to position [0, 0]
